Goal: Obtain resource: Download file/media

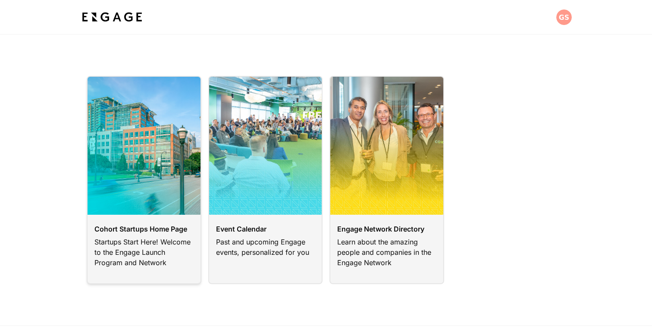
click at [163, 230] on link at bounding box center [144, 180] width 115 height 208
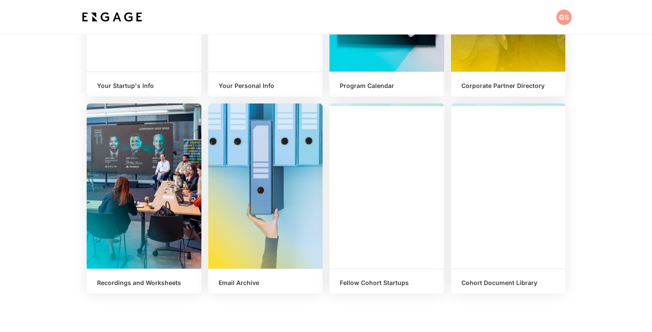
scroll to position [293, 0]
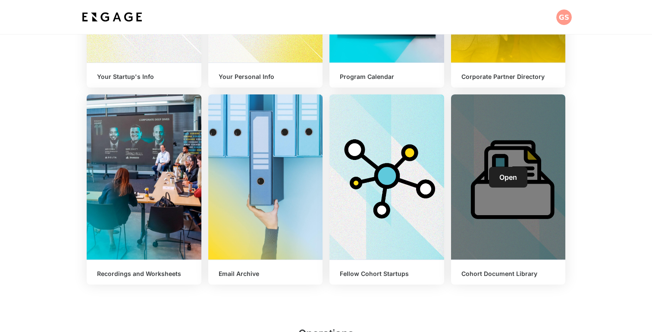
click at [516, 187] on link "Open" at bounding box center [508, 177] width 38 height 21
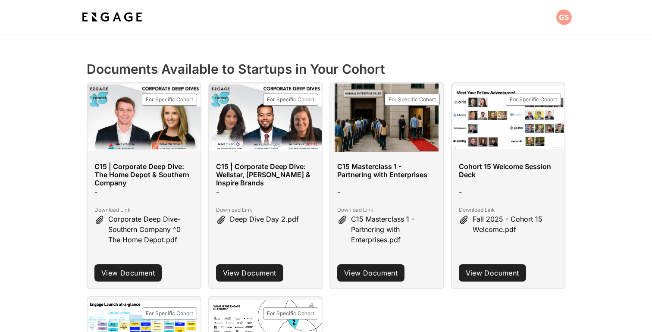
scroll to position [311, 0]
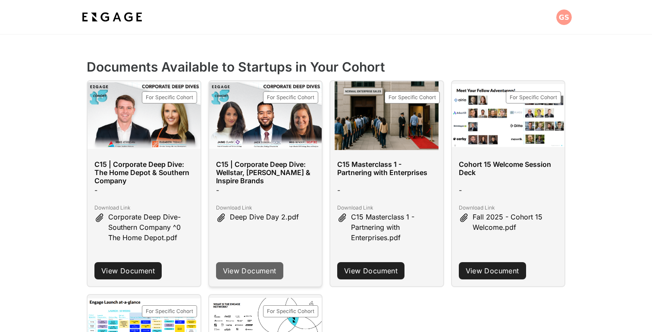
click at [250, 269] on link "View Document" at bounding box center [249, 270] width 67 height 17
click at [281, 140] on div at bounding box center [265, 115] width 113 height 69
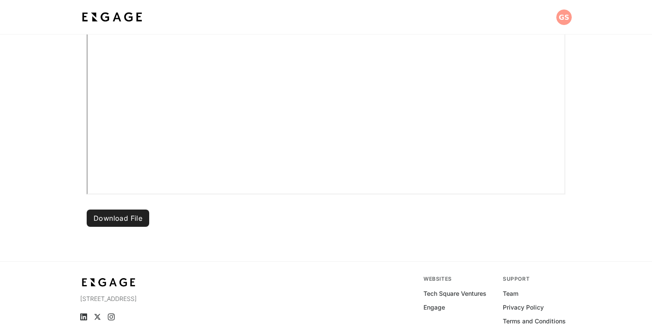
scroll to position [381, 0]
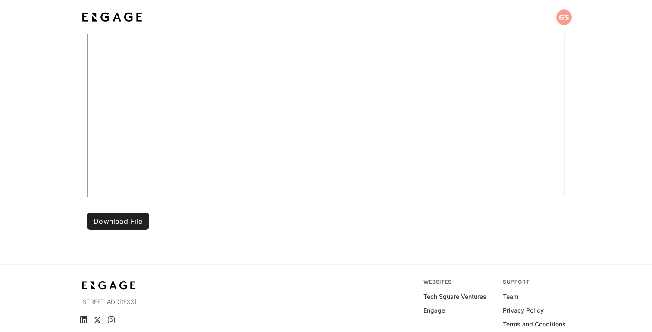
click at [126, 213] on button "Download File" at bounding box center [118, 221] width 63 height 17
